Goal: Task Accomplishment & Management: Manage account settings

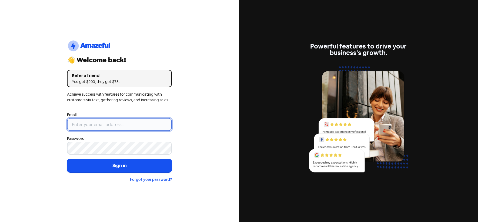
click at [111, 126] on input "email" at bounding box center [119, 124] width 105 height 13
type input "[EMAIL_ADDRESS][DOMAIN_NAME]"
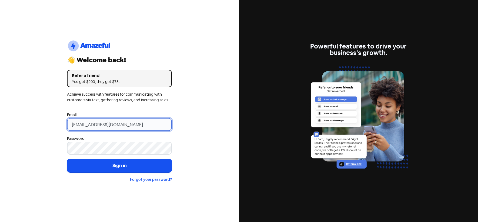
click at [109, 121] on input "[EMAIL_ADDRESS][DOMAIN_NAME]" at bounding box center [119, 124] width 105 height 13
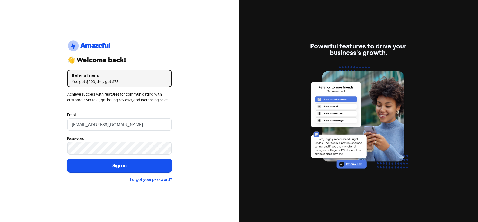
click at [179, 133] on div "logo-amazeful_Logo 👋 Welcome back! Refer a friend You get $200, they get $75. A…" at bounding box center [119, 111] width 239 height 222
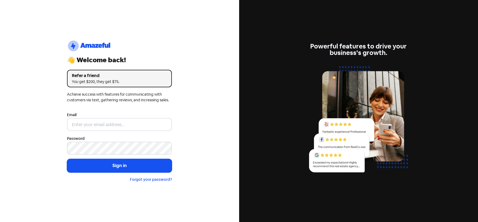
click at [47, 76] on div "logo-amazeful_Logo 👋 Welcome back! Refer a friend You get $200, they get $75. A…" at bounding box center [119, 111] width 239 height 222
